Goal: Transaction & Acquisition: Download file/media

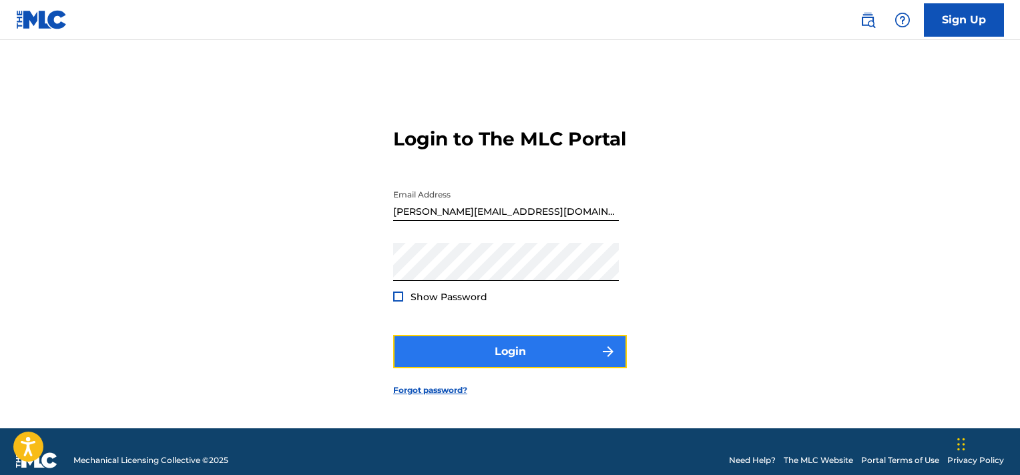
click at [495, 368] on button "Login" at bounding box center [510, 351] width 234 height 33
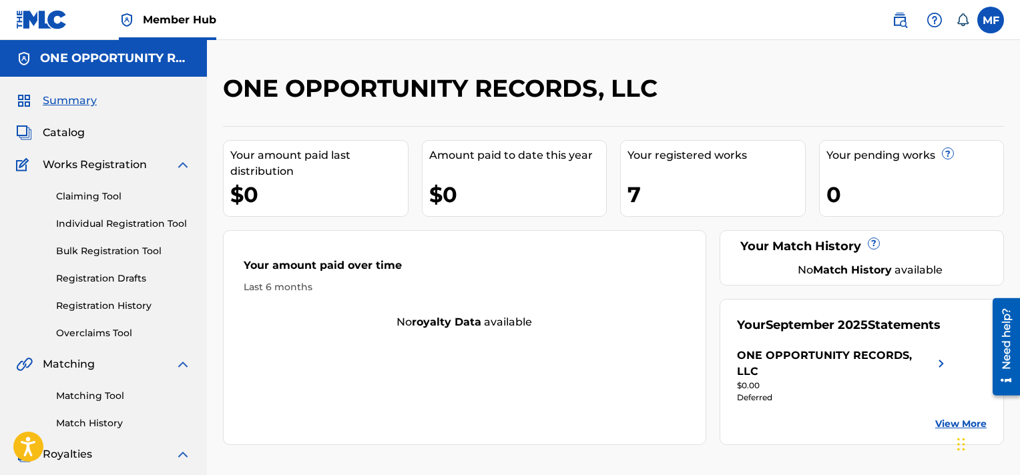
click at [960, 417] on link "View More" at bounding box center [960, 424] width 51 height 14
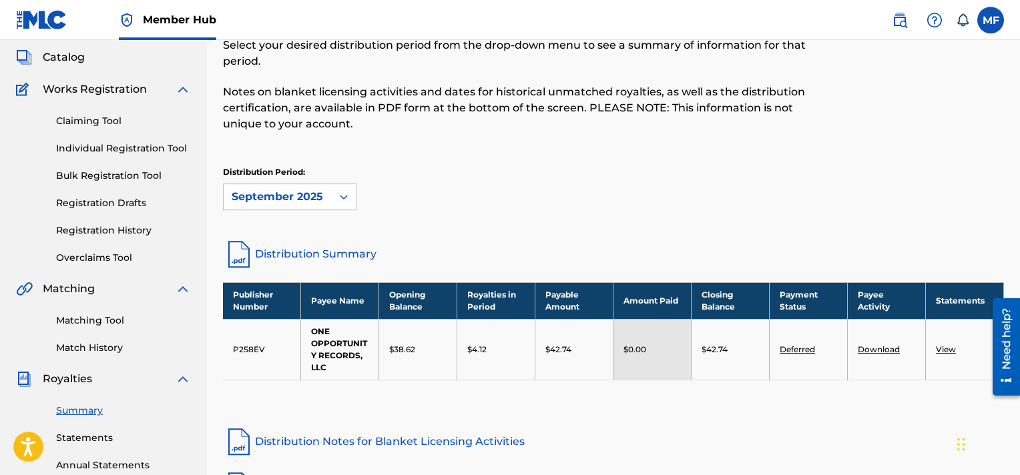
scroll to position [144, 0]
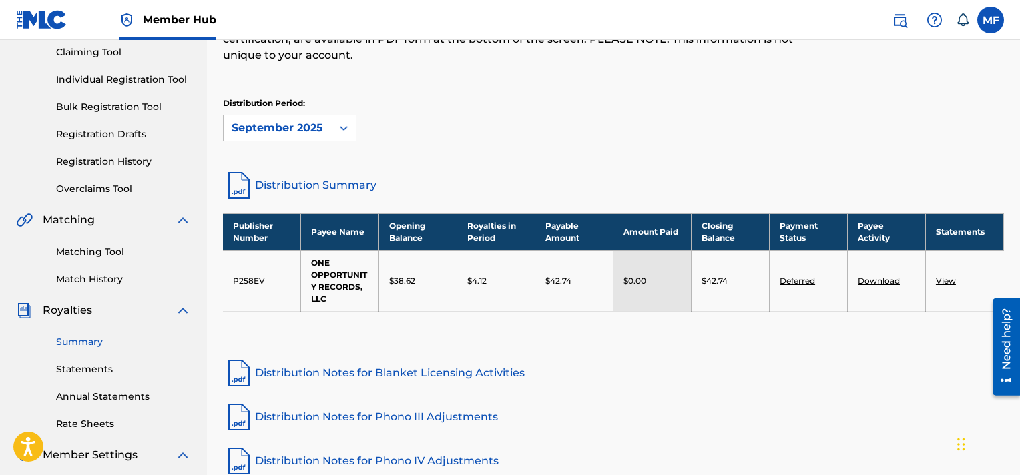
click at [888, 282] on link "Download" at bounding box center [879, 281] width 42 height 10
click at [944, 282] on link "View" at bounding box center [946, 281] width 20 height 10
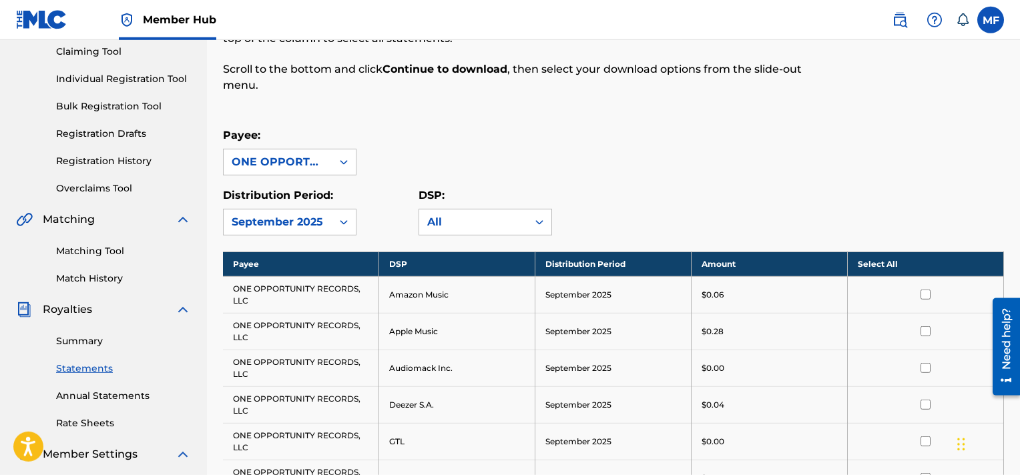
scroll to position [144, 0]
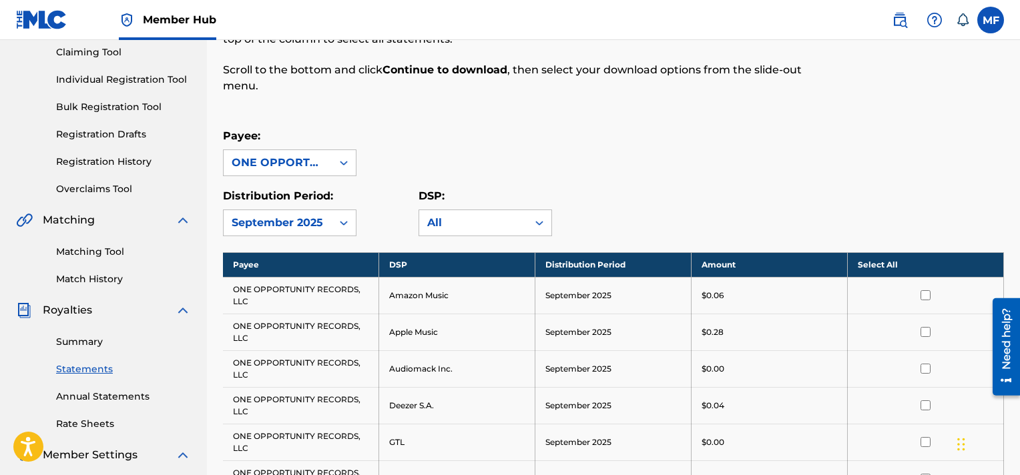
click at [886, 262] on th "Select All" at bounding box center [926, 264] width 156 height 25
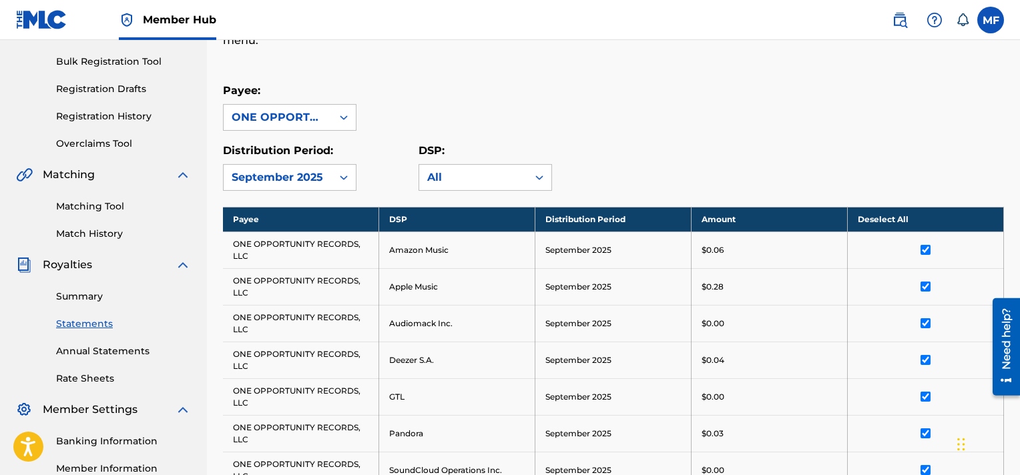
scroll to position [433, 0]
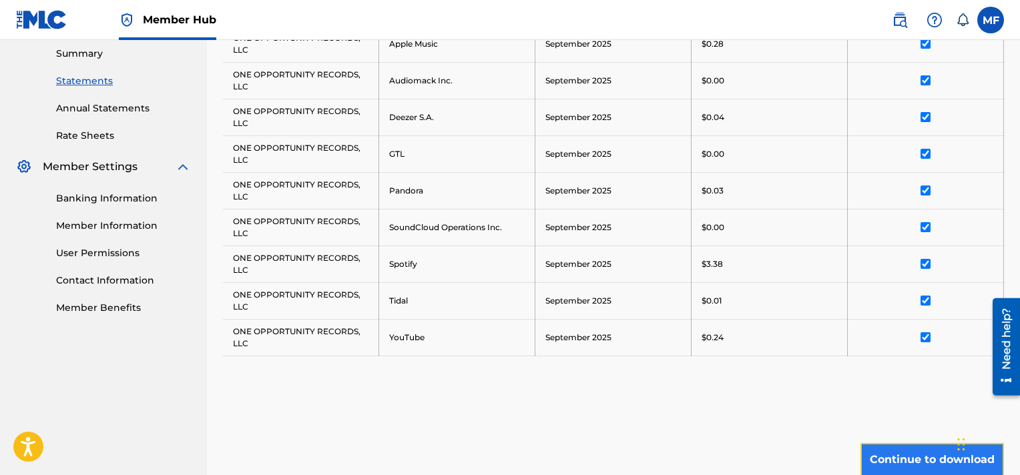
click at [898, 449] on button "Continue to download" at bounding box center [932, 459] width 144 height 33
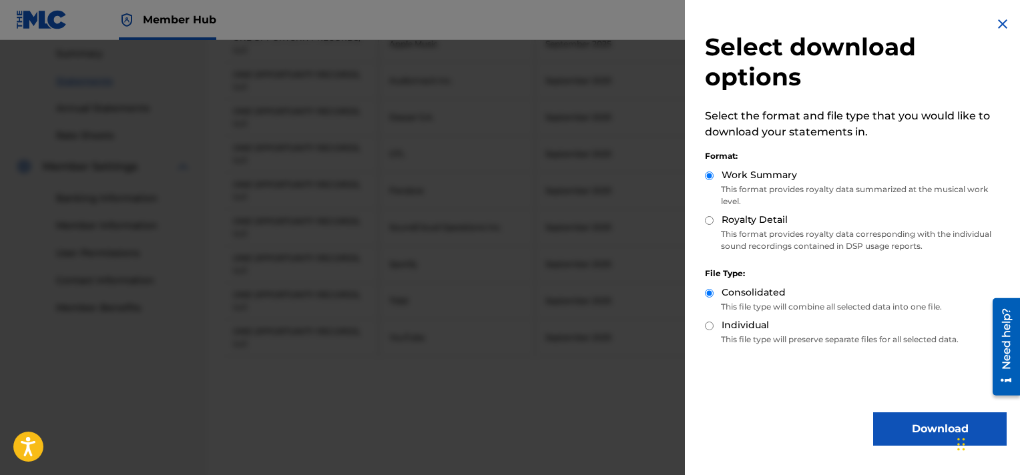
click at [713, 224] on input "Royalty Detail" at bounding box center [709, 220] width 9 height 9
radio input "true"
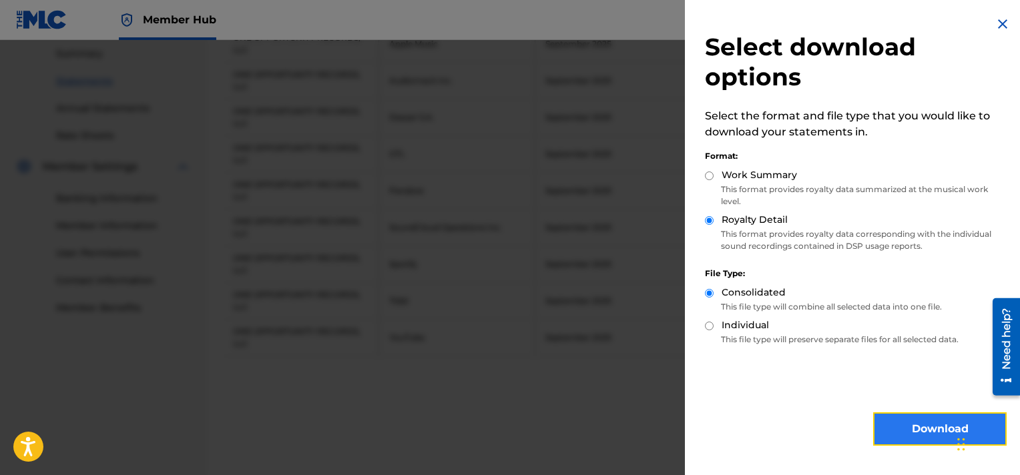
click at [919, 427] on button "Download" at bounding box center [939, 428] width 133 height 33
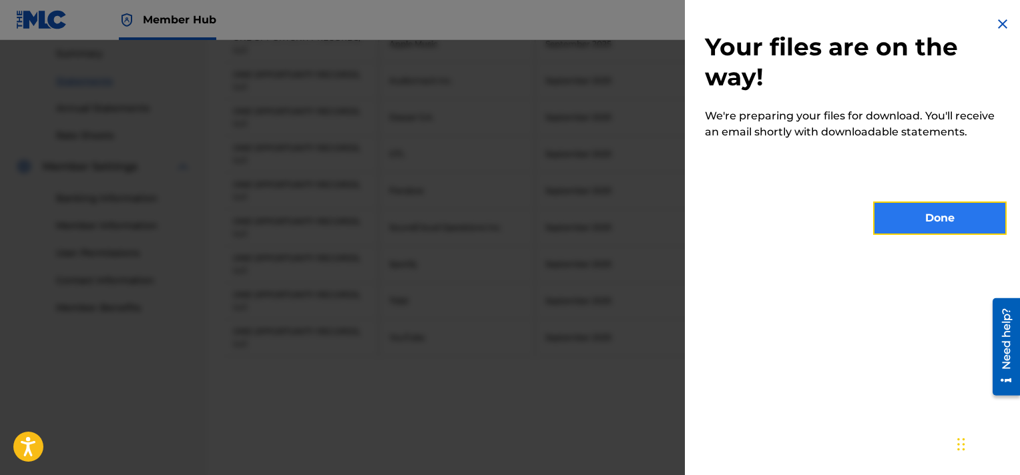
click at [944, 215] on button "Done" at bounding box center [939, 218] width 133 height 33
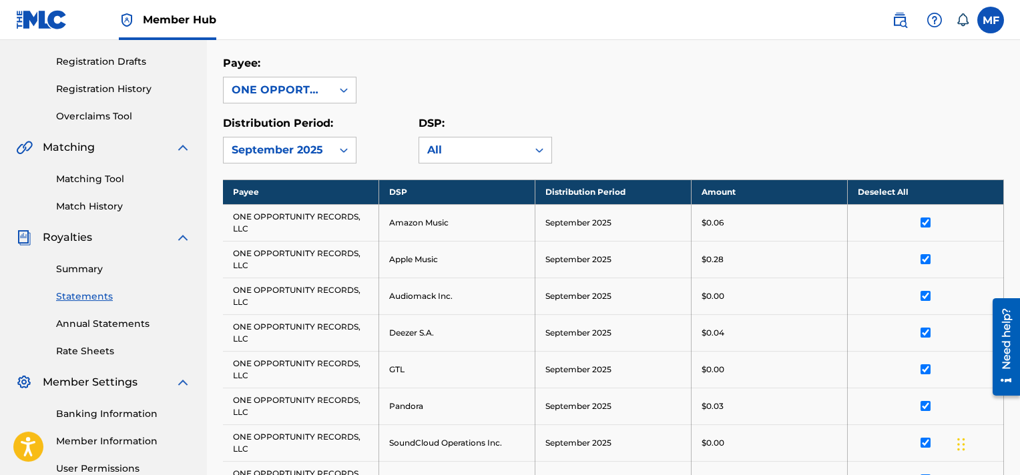
scroll to position [216, 0]
click at [328, 148] on div "September 2025" at bounding box center [278, 150] width 108 height 25
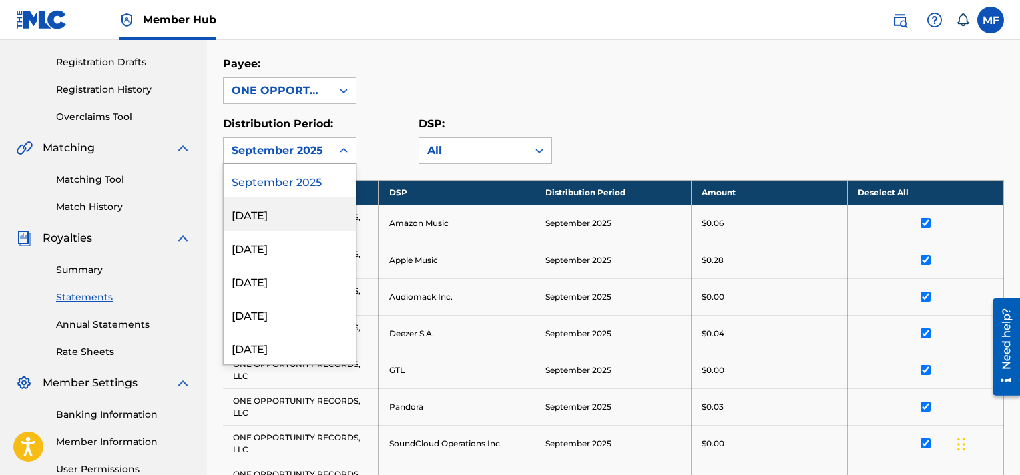
click at [287, 219] on div "[DATE]" at bounding box center [290, 214] width 132 height 33
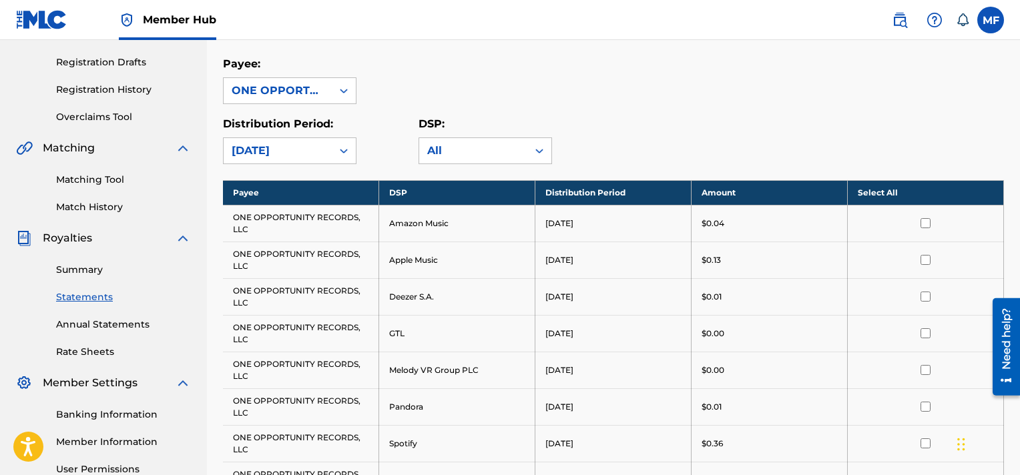
click at [937, 190] on th "Select All" at bounding box center [926, 192] width 156 height 25
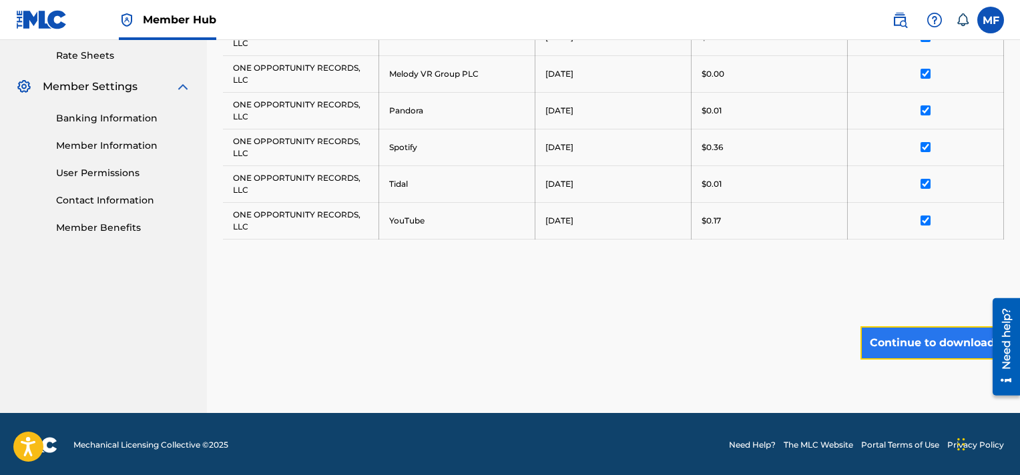
click at [920, 334] on button "Continue to download" at bounding box center [932, 342] width 144 height 33
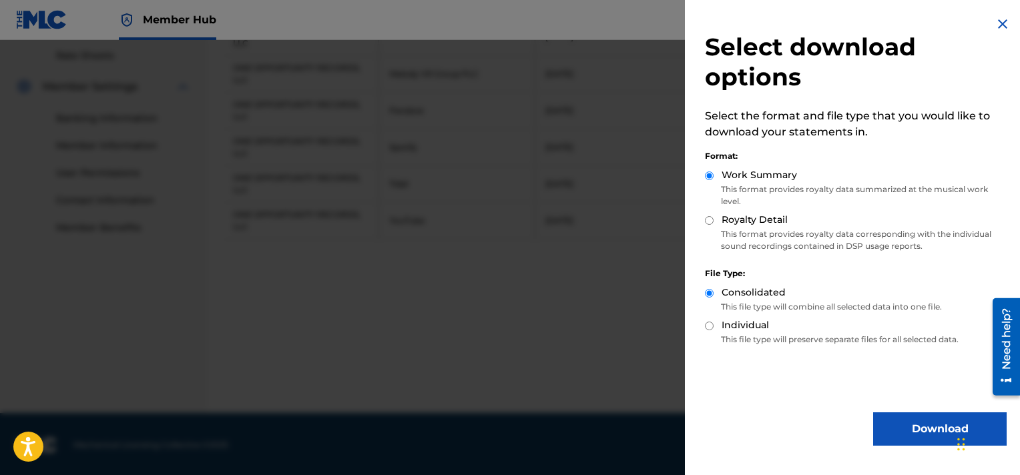
click at [710, 223] on input "Royalty Detail" at bounding box center [709, 220] width 9 height 9
radio input "true"
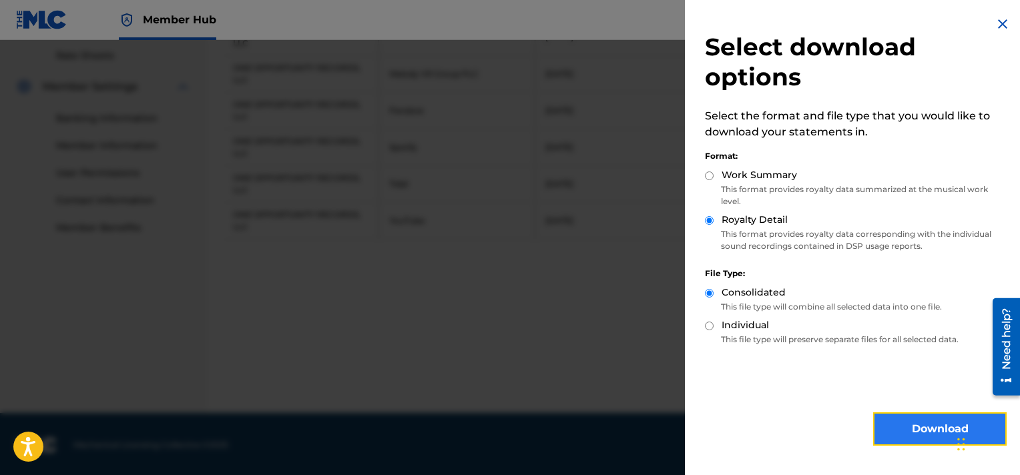
click at [900, 435] on button "Download" at bounding box center [939, 428] width 133 height 33
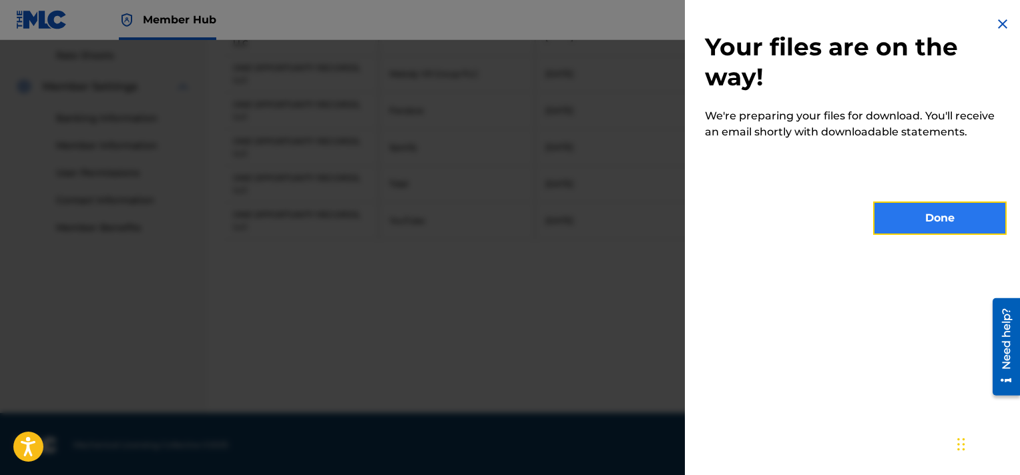
click at [920, 220] on button "Done" at bounding box center [939, 218] width 133 height 33
